Goal: Transaction & Acquisition: Purchase product/service

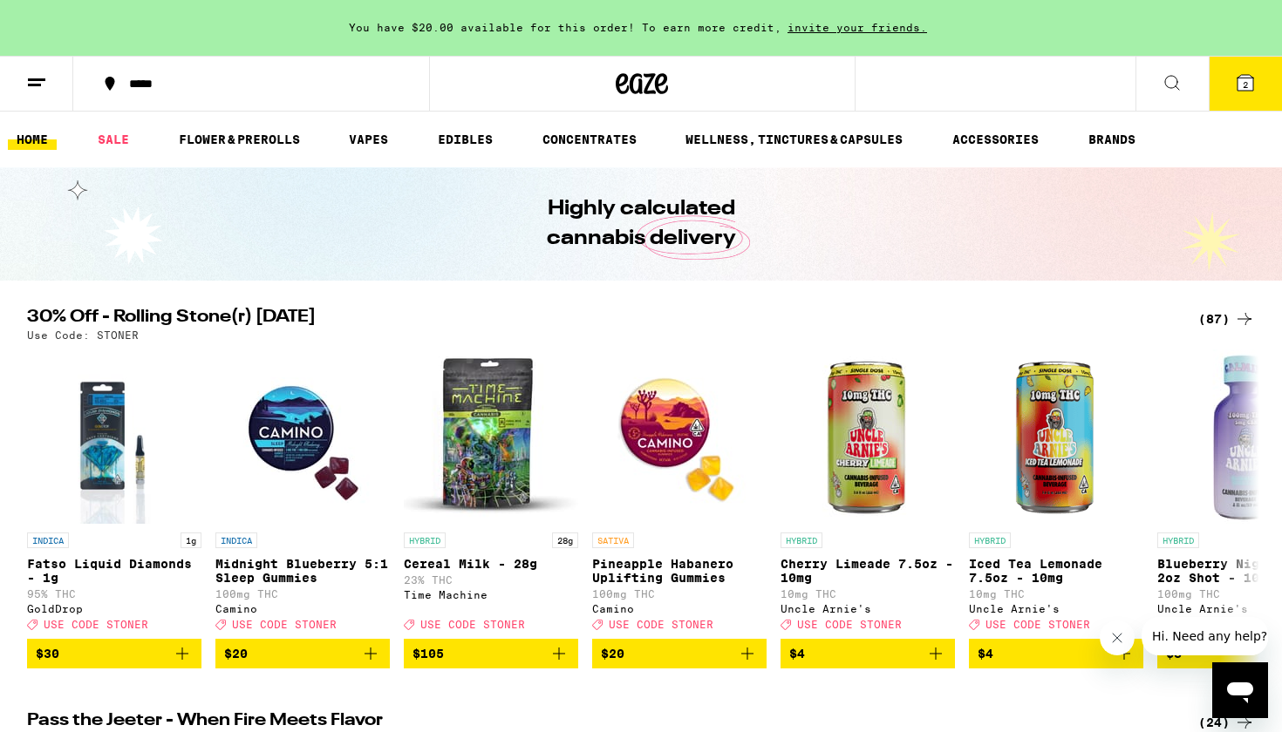
click at [1253, 74] on icon at bounding box center [1245, 82] width 21 height 21
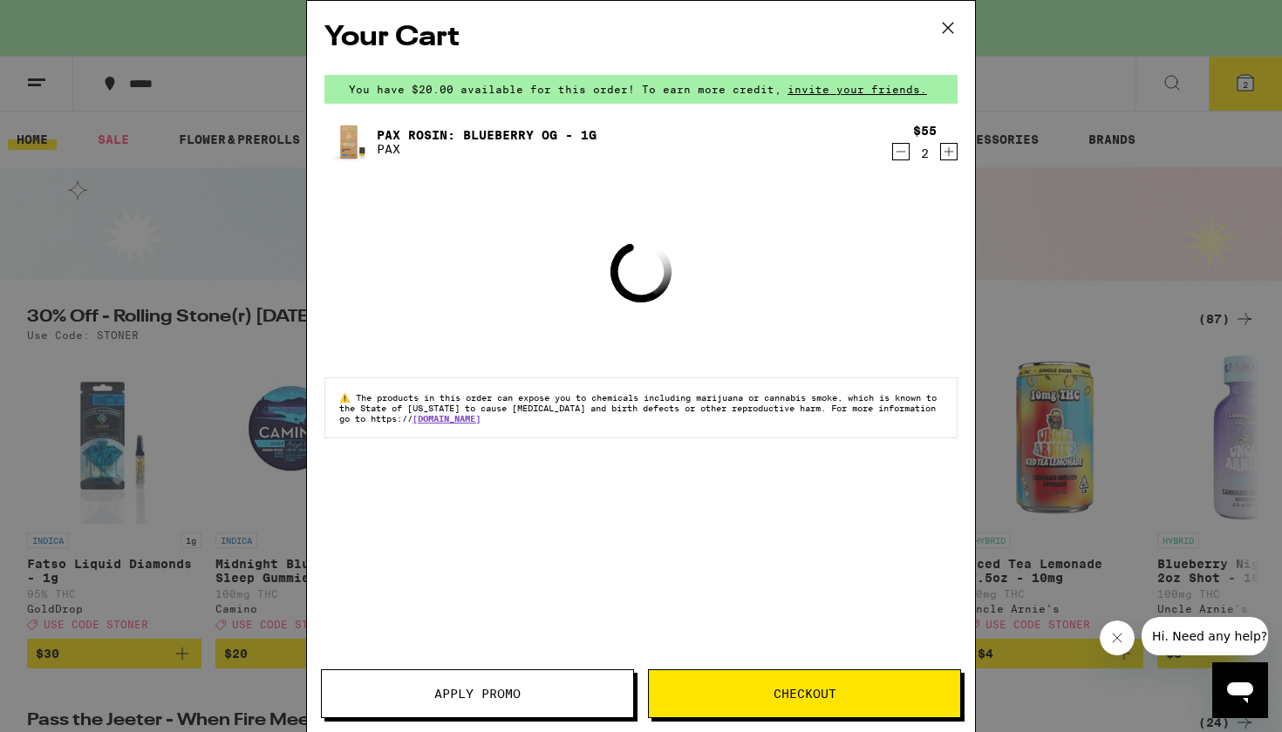
click at [567, 694] on span "Apply Promo" at bounding box center [477, 694] width 311 height 12
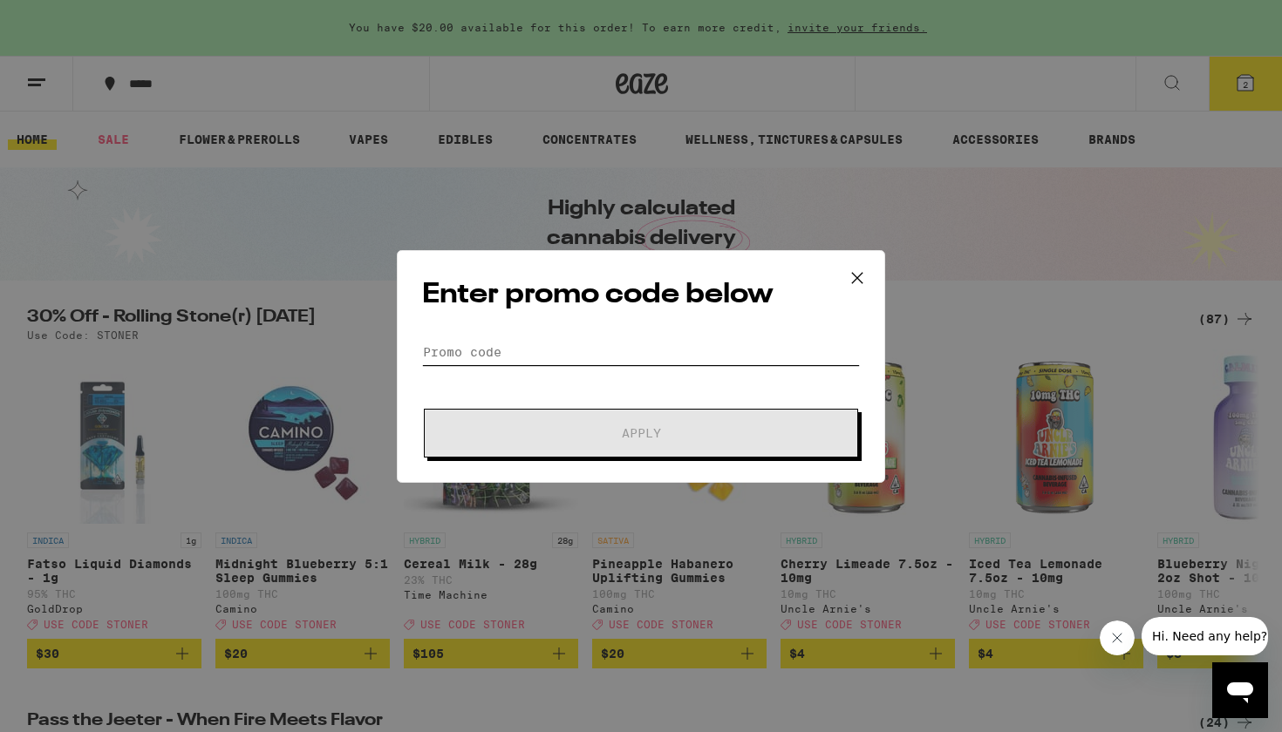
click at [574, 354] on input "Promo Code" at bounding box center [641, 352] width 438 height 26
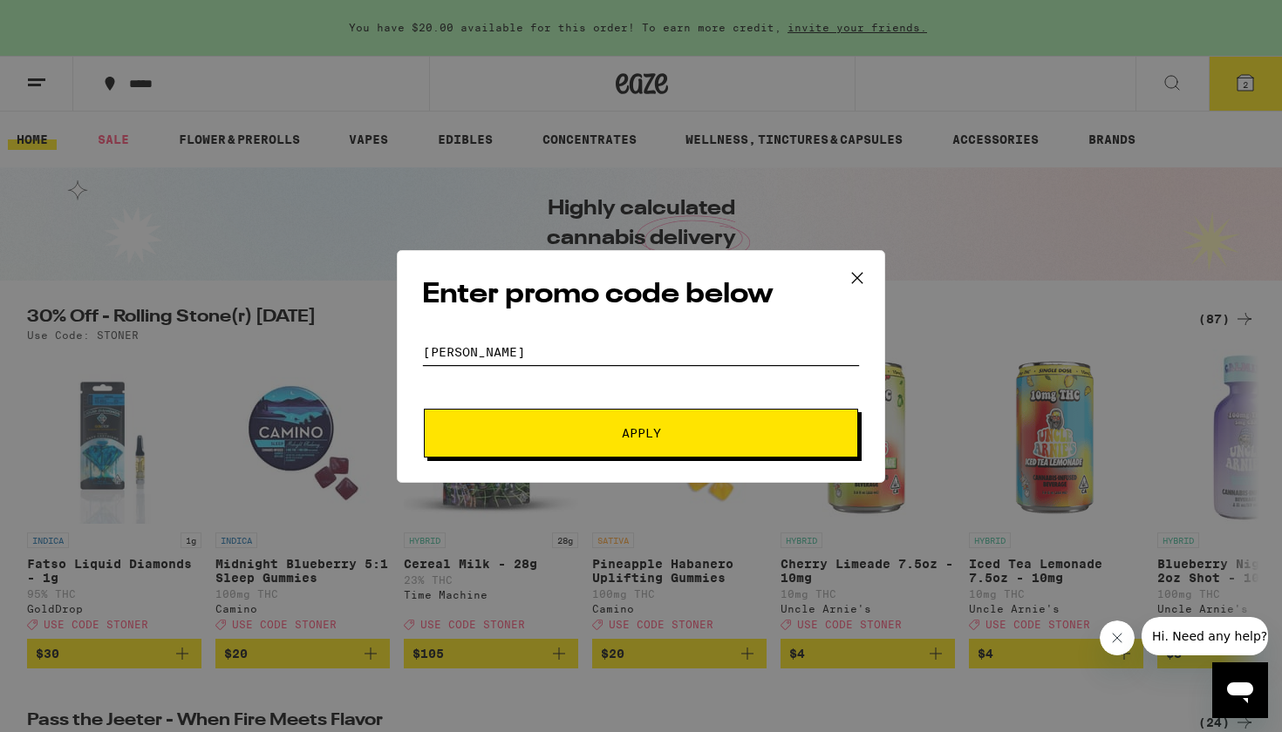
type input "[PERSON_NAME]"
click at [668, 451] on button "Apply" at bounding box center [641, 433] width 434 height 49
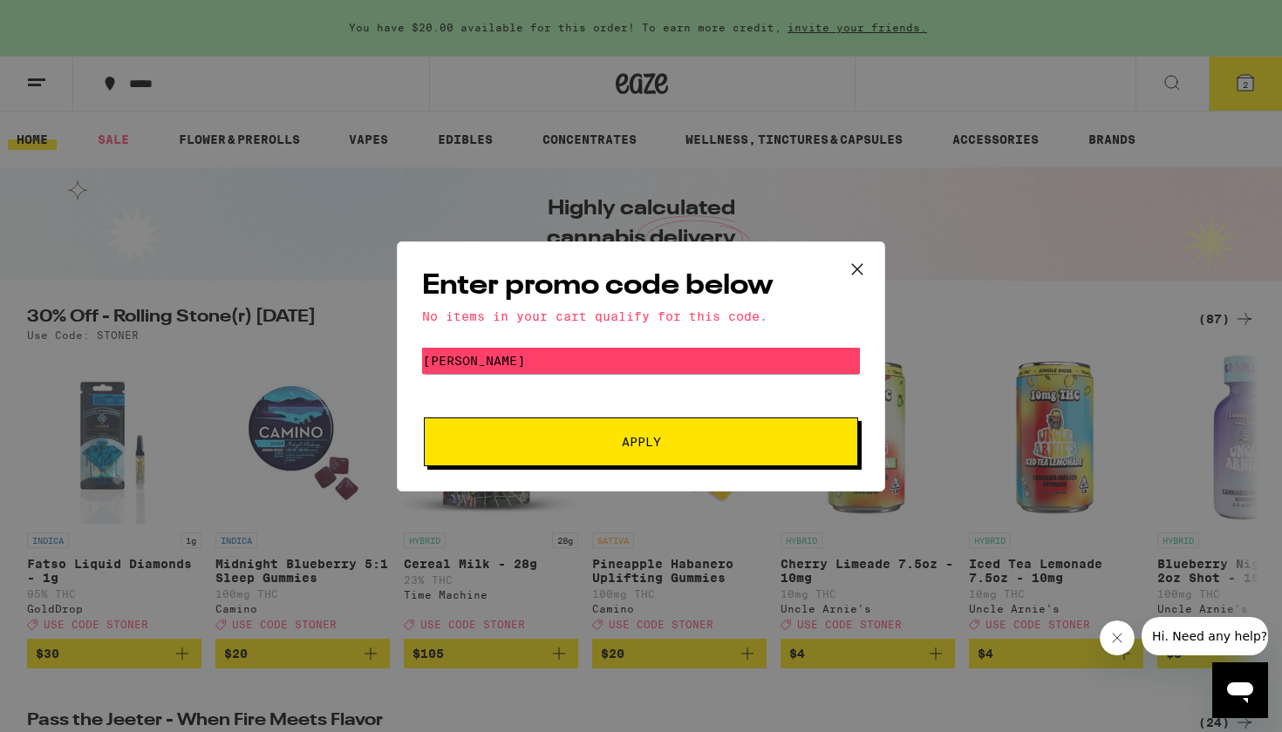
click at [874, 278] on button at bounding box center [857, 270] width 54 height 56
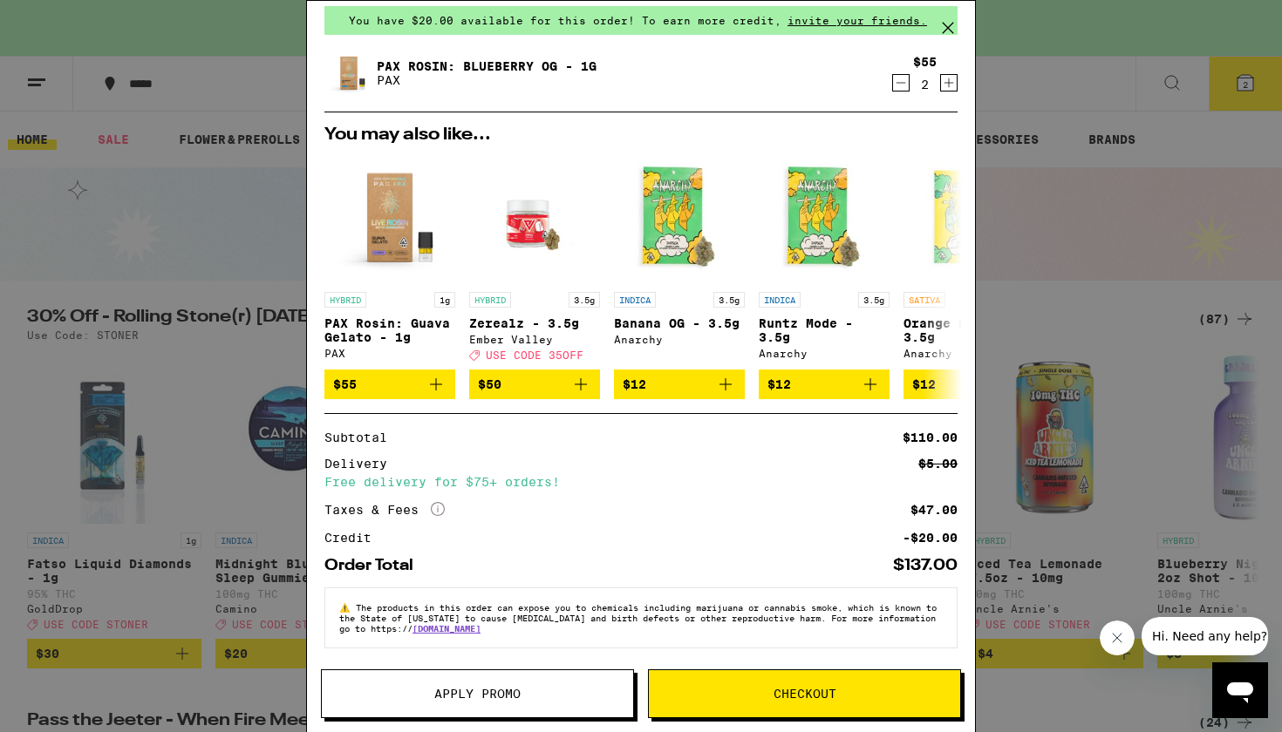
scroll to position [80, 0]
click at [247, 89] on div "Your Cart You have $20.00 available for this order! To earn more credit, invite…" at bounding box center [641, 366] width 1282 height 732
